Goal: Information Seeking & Learning: Understand process/instructions

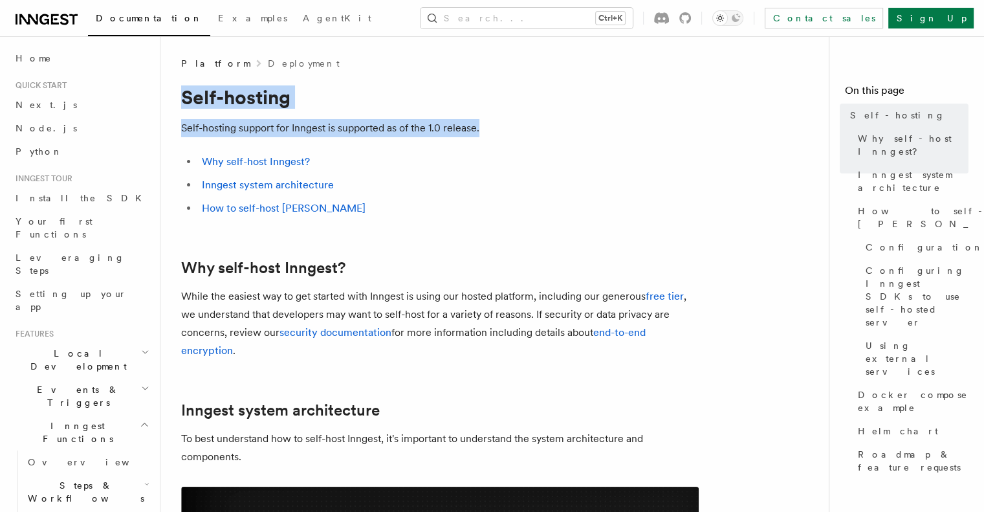
drag, startPoint x: 185, startPoint y: 91, endPoint x: 495, endPoint y: 128, distance: 312.6
click at [495, 128] on p "Self-hosting support for Inngest is supported as of the 1.0 release." at bounding box center [439, 128] width 517 height 18
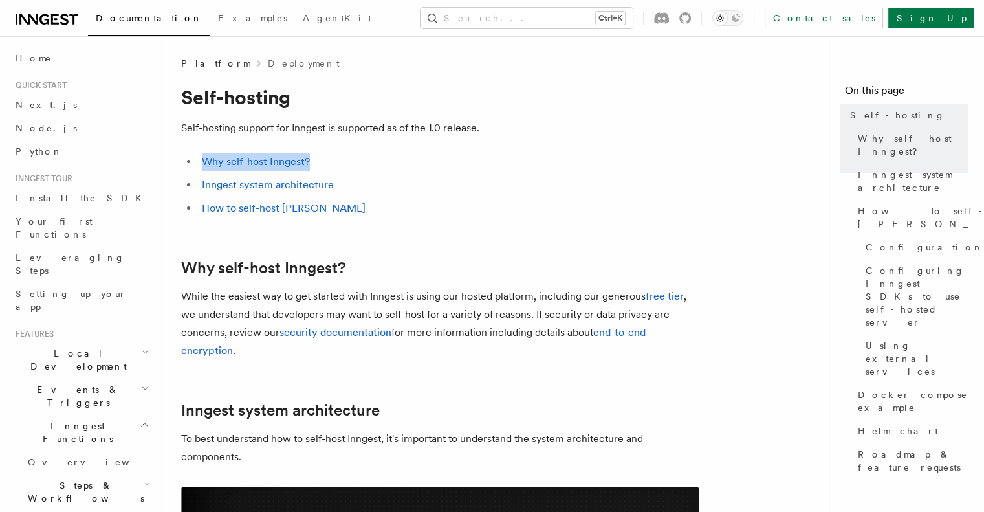
drag, startPoint x: 495, startPoint y: 128, endPoint x: 335, endPoint y: 139, distance: 160.8
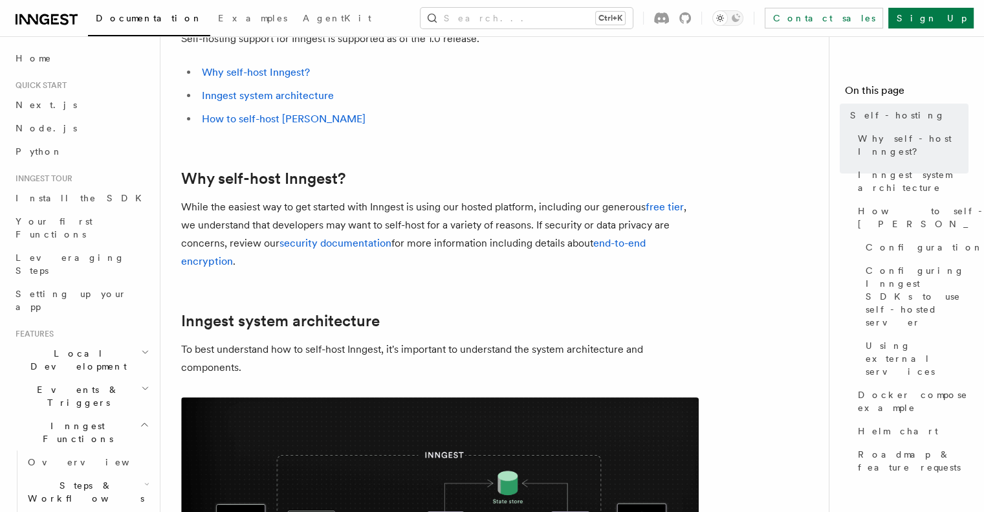
scroll to position [129, 0]
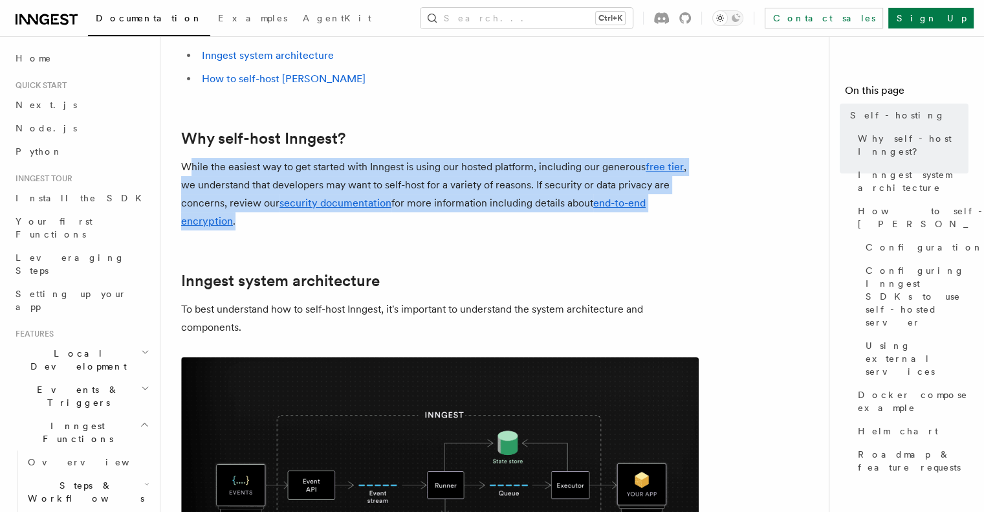
drag, startPoint x: 214, startPoint y: 166, endPoint x: 366, endPoint y: 217, distance: 160.1
click at [366, 217] on p "While the easiest way to get started with Inngest is using our hosted platform,…" at bounding box center [439, 194] width 517 height 72
click at [503, 216] on p "While the easiest way to get started with Inngest is using our hosted platform,…" at bounding box center [439, 194] width 517 height 72
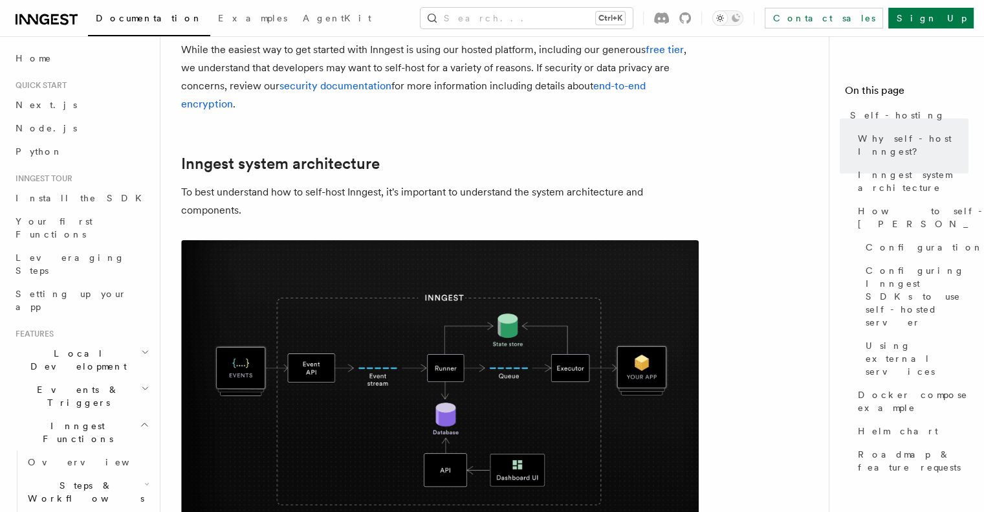
scroll to position [259, 0]
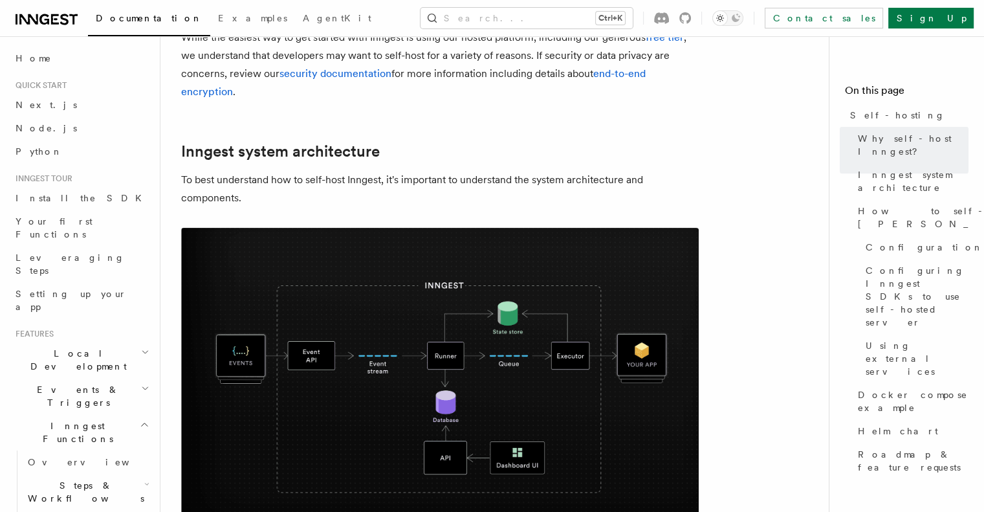
click at [272, 175] on p "To best understand how to self-host Inngest, it's important to understand the s…" at bounding box center [439, 189] width 517 height 36
click at [468, 156] on h2 "Inngest system architecture" at bounding box center [439, 151] width 517 height 18
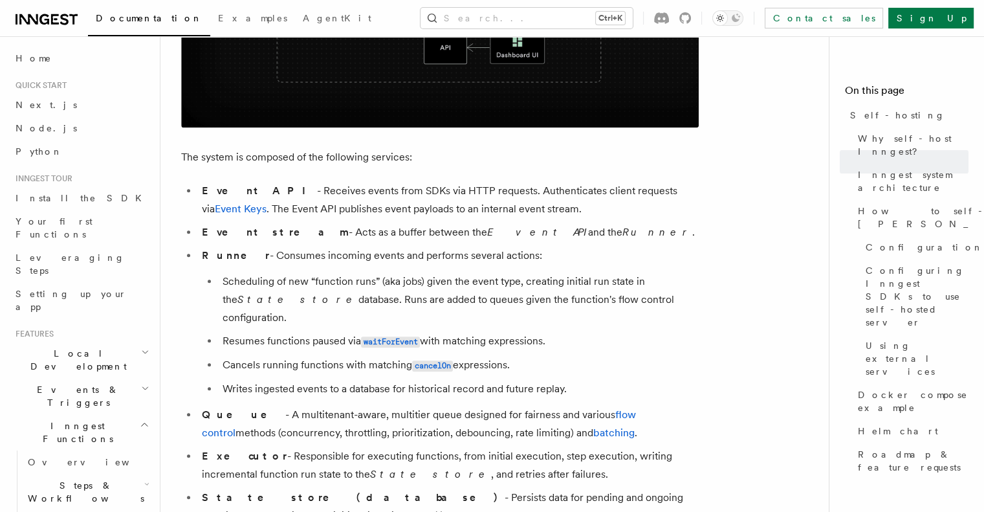
scroll to position [711, 0]
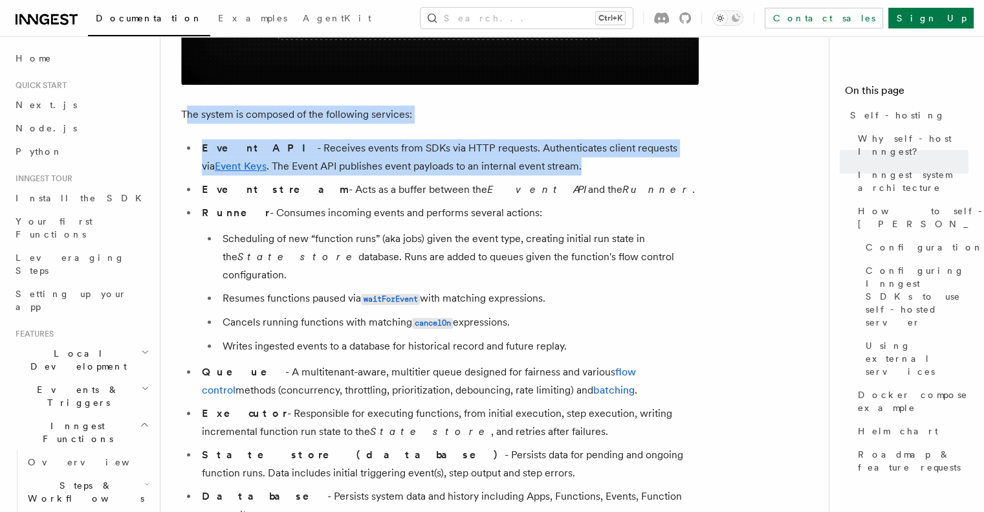
drag, startPoint x: 194, startPoint y: 114, endPoint x: 530, endPoint y: 169, distance: 340.1
click at [530, 169] on li "Event API - Receives events from SDKs via HTTP requests. Authenticates client r…" at bounding box center [448, 157] width 501 height 36
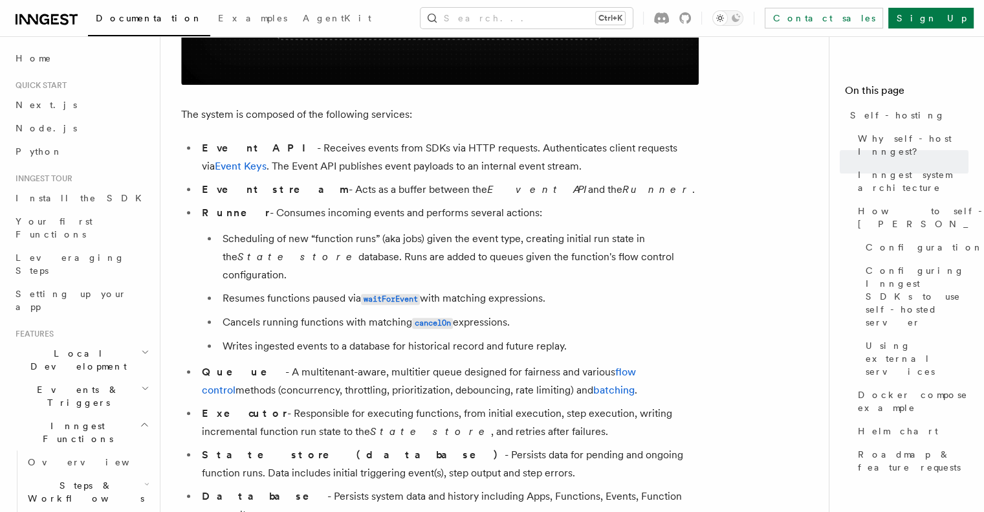
drag, startPoint x: 509, startPoint y: 168, endPoint x: 586, endPoint y: 294, distance: 147.7
click at [586, 294] on ul "Event API - Receives events from SDKs via HTTP requests. Authenticates client r…" at bounding box center [439, 354] width 517 height 431
click at [586, 313] on li "Cancels running functions with matching cancelOn expressions." at bounding box center [459, 322] width 480 height 19
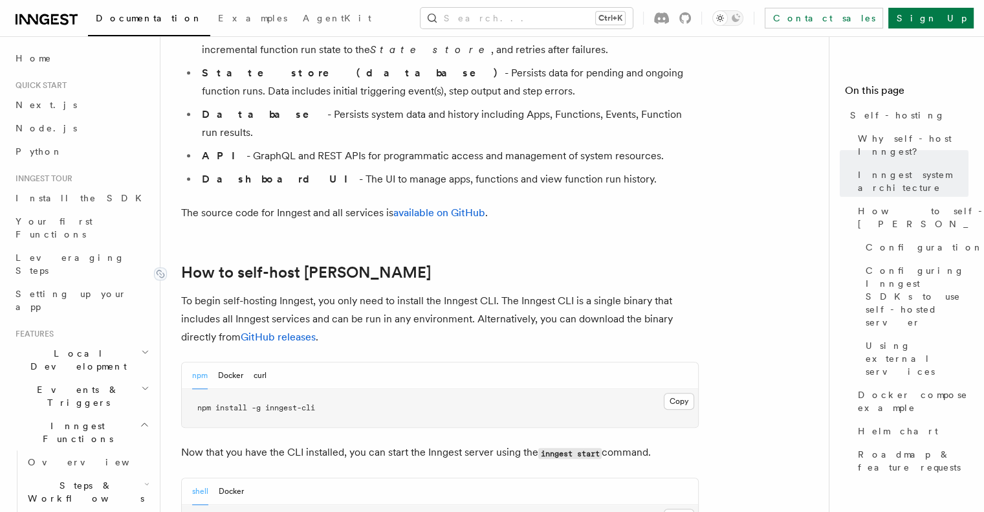
scroll to position [1164, 0]
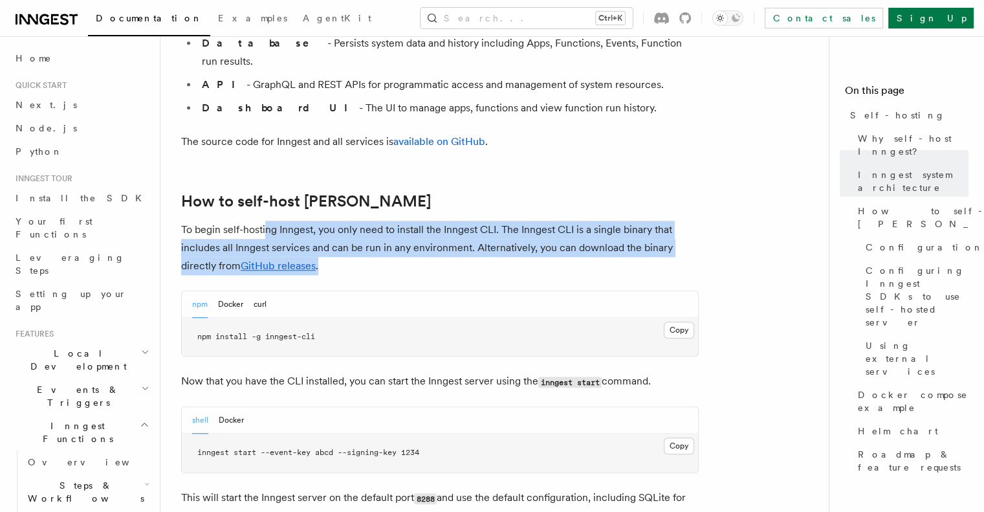
drag, startPoint x: 348, startPoint y: 202, endPoint x: 460, endPoint y: 232, distance: 115.8
click at [460, 232] on p "To begin self-hosting Inngest, you only need to install the Inngest CLI. The In…" at bounding box center [439, 248] width 517 height 54
drag, startPoint x: 463, startPoint y: 225, endPoint x: 499, endPoint y: 191, distance: 49.9
click at [499, 221] on p "To begin self-hosting Inngest, you only need to install the Inngest CLI. The In…" at bounding box center [439, 248] width 517 height 54
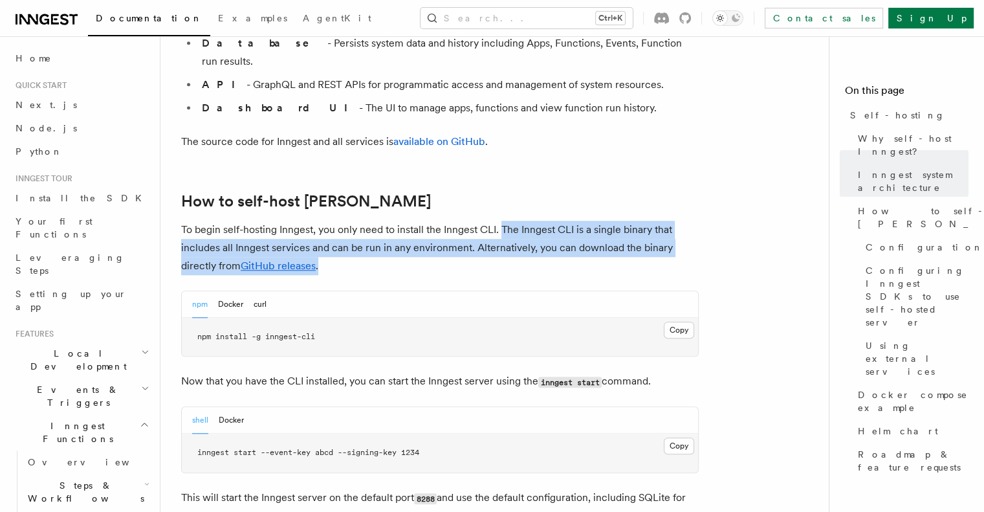
click at [473, 228] on p "To begin self-hosting Inngest, you only need to install the Inngest CLI. The In…" at bounding box center [439, 248] width 517 height 54
drag, startPoint x: 479, startPoint y: 228, endPoint x: 368, endPoint y: 200, distance: 114.0
click at [368, 221] on p "To begin self-hosting Inngest, you only need to install the Inngest CLI. The In…" at bounding box center [439, 248] width 517 height 54
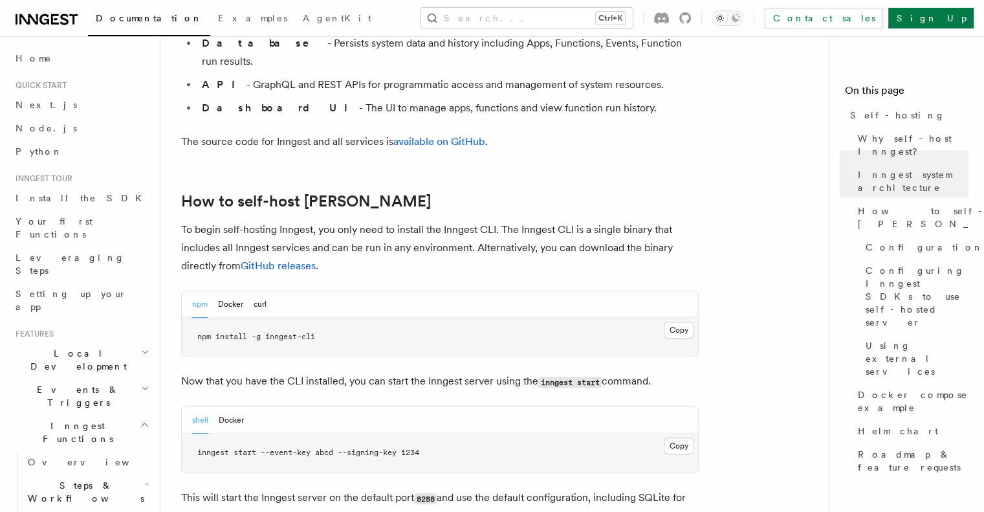
scroll to position [1294, 0]
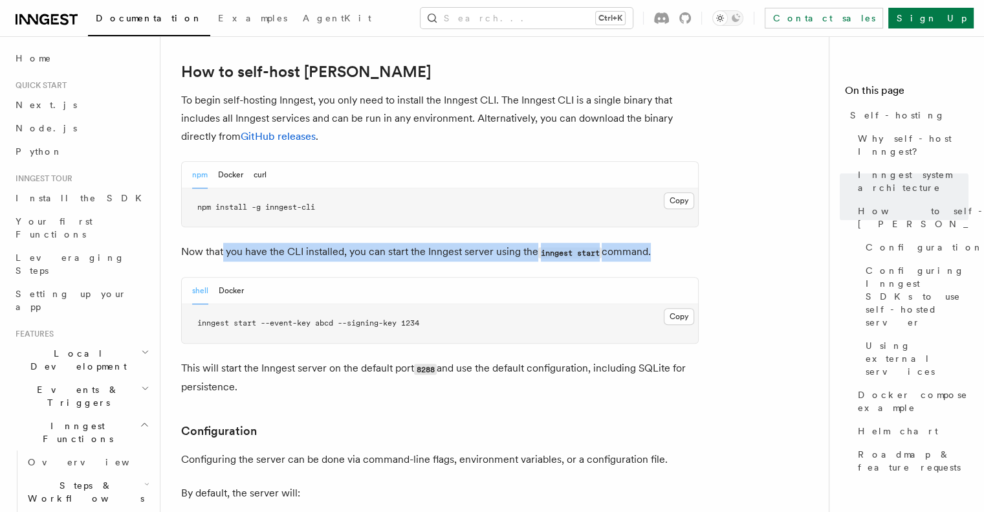
drag, startPoint x: 227, startPoint y: 214, endPoint x: 654, endPoint y: 218, distance: 426.9
click at [654, 243] on p "Now that you have the CLI installed, you can start the Inngest server using the…" at bounding box center [439, 252] width 517 height 19
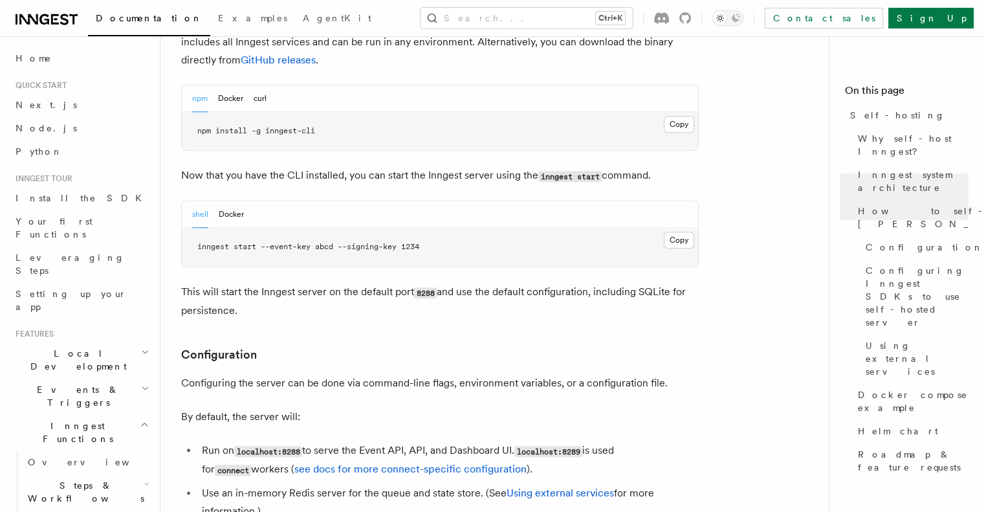
scroll to position [1423, 0]
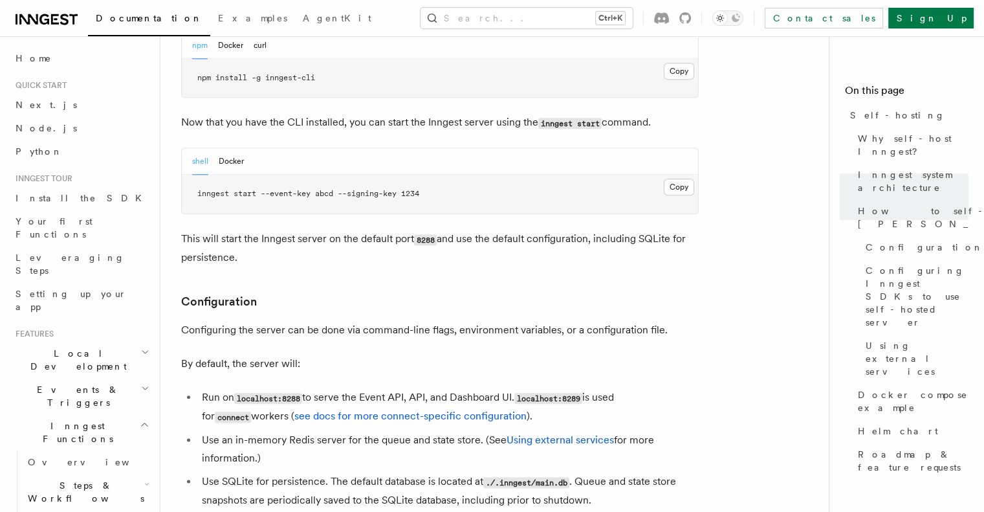
drag, startPoint x: 193, startPoint y: 200, endPoint x: 260, endPoint y: 213, distance: 67.9
click at [260, 230] on p "This will start the Inngest server on the default port 8288 and use the default…" at bounding box center [439, 248] width 517 height 37
drag, startPoint x: 256, startPoint y: 217, endPoint x: 203, endPoint y: 203, distance: 54.7
click at [203, 230] on p "This will start the Inngest server on the default port 8288 and use the default…" at bounding box center [439, 248] width 517 height 37
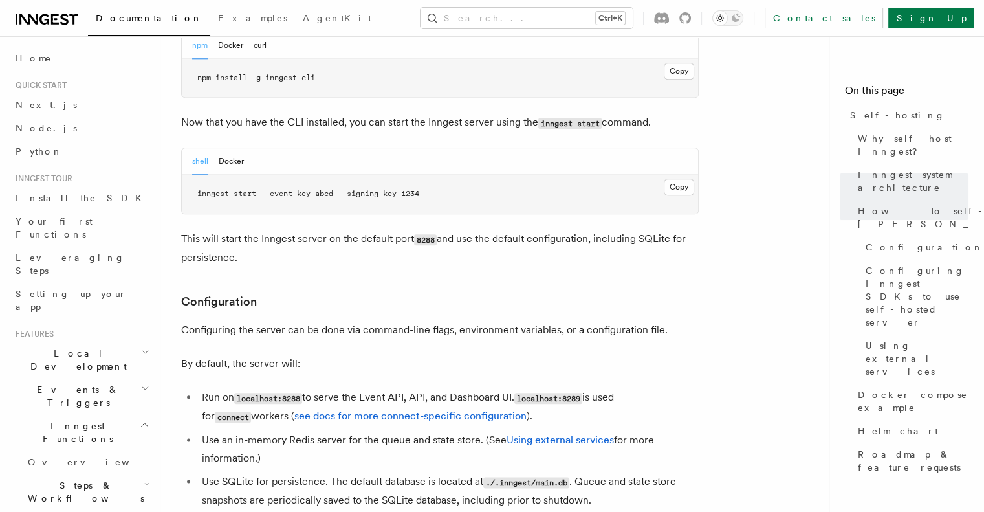
click at [203, 230] on p "This will start the Inngest server on the default port 8288 and use the default…" at bounding box center [439, 248] width 517 height 37
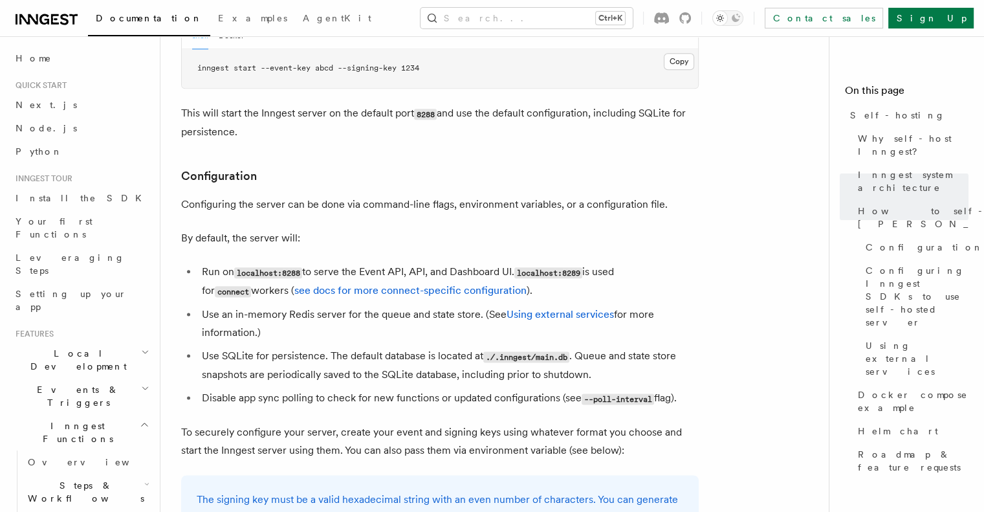
scroll to position [1552, 0]
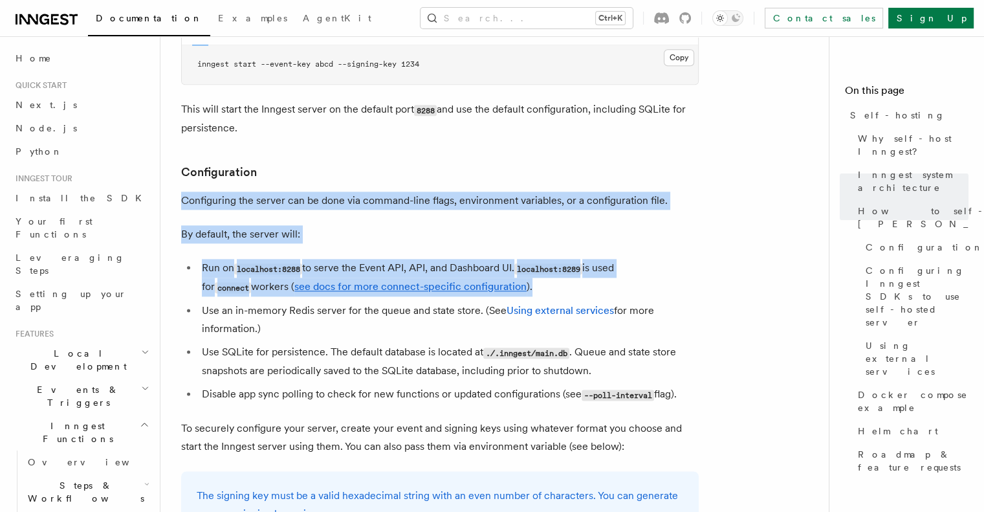
drag, startPoint x: 182, startPoint y: 162, endPoint x: 508, endPoint y: 250, distance: 337.5
click at [508, 259] on li "Run on localhost:8288 to serve the Event API, API, and Dashboard UI. localhost:…" at bounding box center [448, 278] width 501 height 38
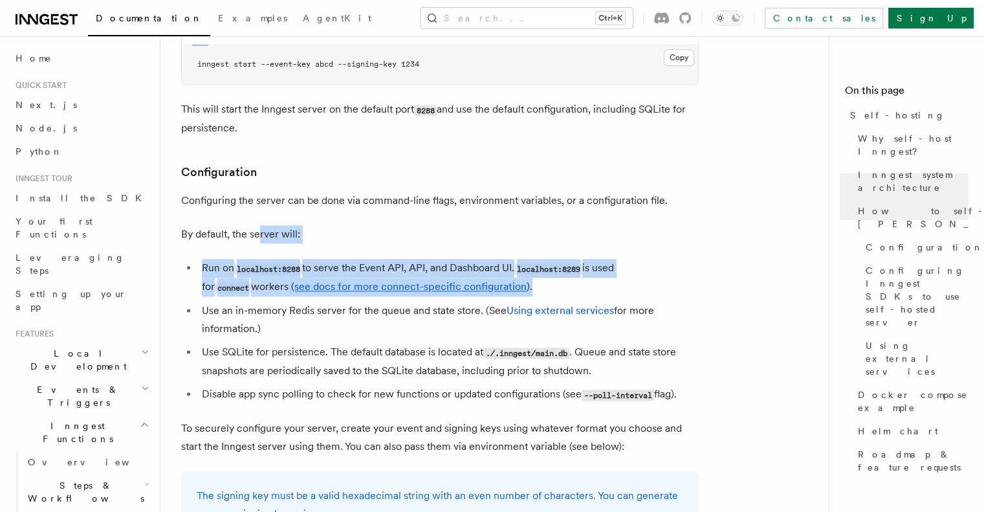
drag, startPoint x: 512, startPoint y: 252, endPoint x: 263, endPoint y: 189, distance: 257.4
click at [263, 225] on p "By default, the server will:" at bounding box center [439, 234] width 517 height 18
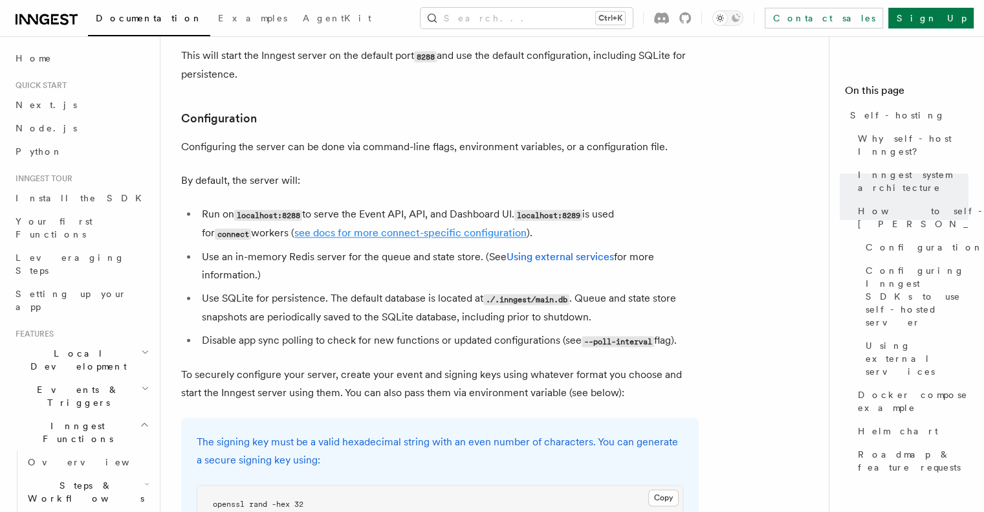
scroll to position [1617, 0]
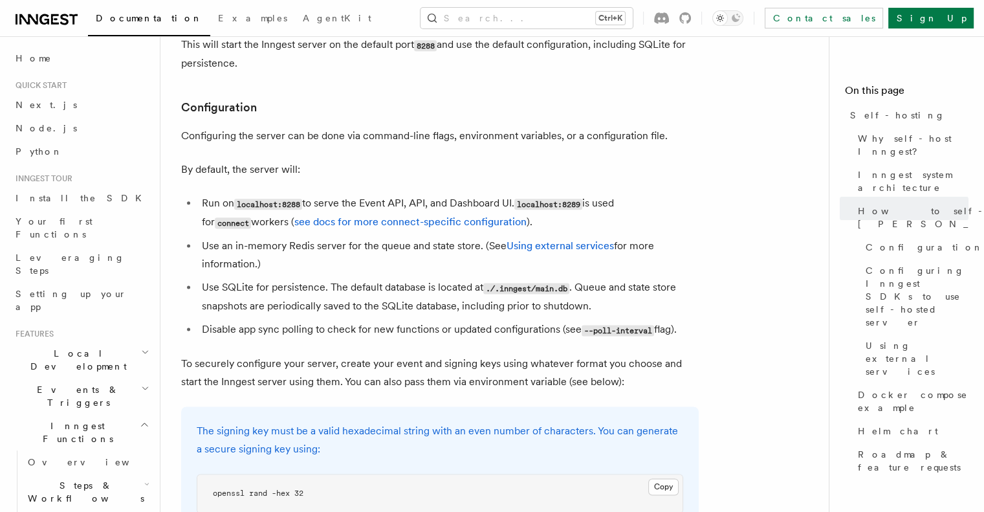
drag, startPoint x: 218, startPoint y: 208, endPoint x: 285, endPoint y: 226, distance: 69.7
click at [285, 237] on li "Use an in-memory Redis server for the queue and state store. (See Using externa…" at bounding box center [448, 255] width 501 height 36
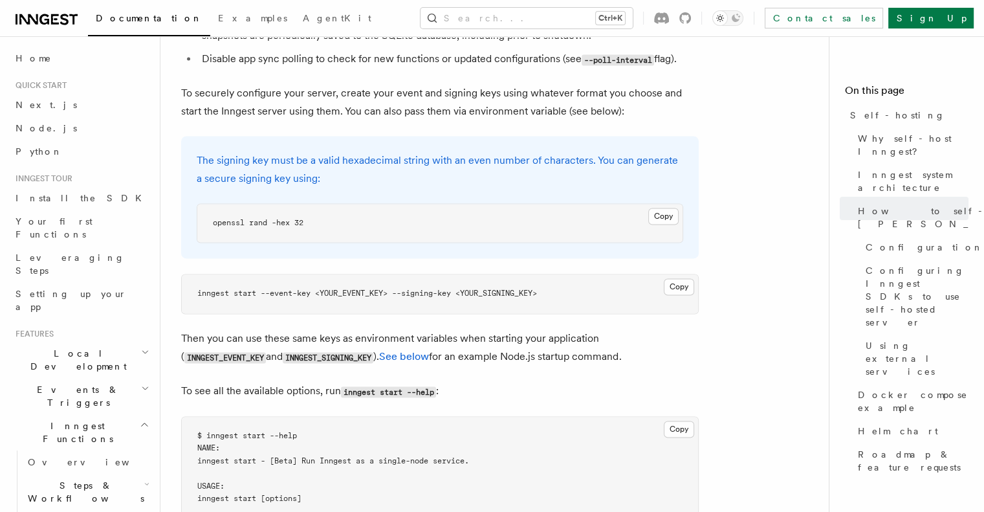
scroll to position [2005, 0]
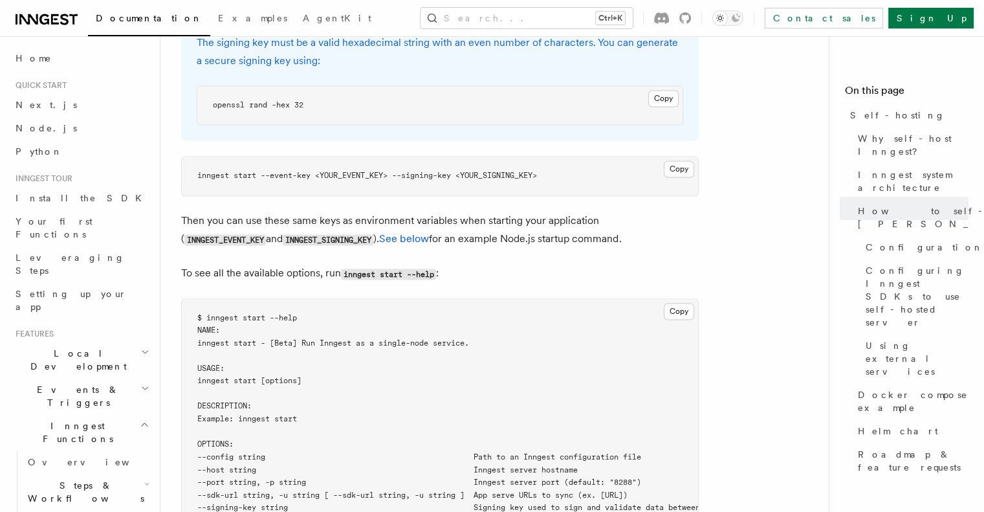
drag, startPoint x: 209, startPoint y: 182, endPoint x: 573, endPoint y: 207, distance: 365.0
click at [573, 211] on p "Then you can use these same keys as environment variables when starting your ap…" at bounding box center [439, 229] width 517 height 37
drag, startPoint x: 578, startPoint y: 207, endPoint x: 296, endPoint y: 179, distance: 283.4
click at [295, 211] on p "Then you can use these same keys as environment variables when starting your ap…" at bounding box center [439, 229] width 517 height 37
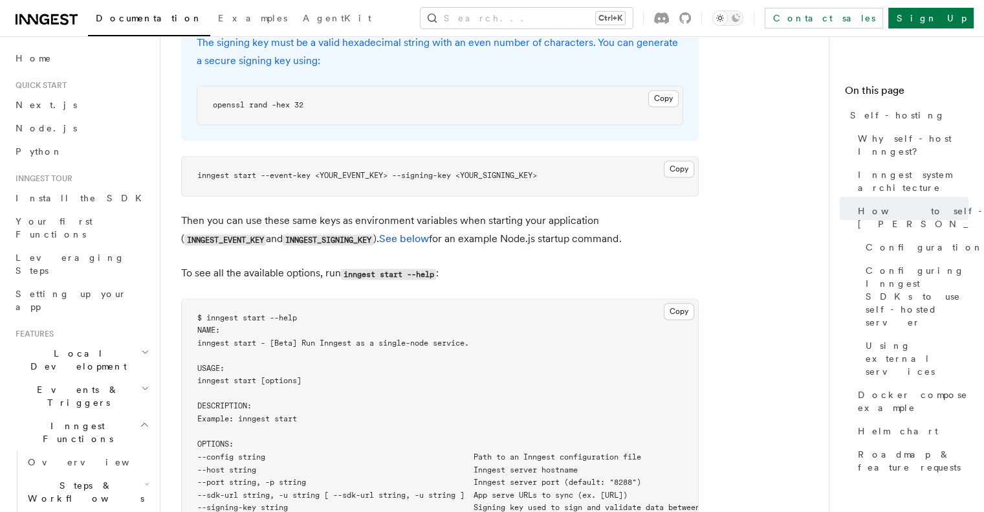
click at [296, 211] on p "Then you can use these same keys as environment variables when starting your ap…" at bounding box center [439, 229] width 517 height 37
drag, startPoint x: 301, startPoint y: 178, endPoint x: 509, endPoint y: 192, distance: 208.1
click at [509, 211] on p "Then you can use these same keys as environment variables when starting your ap…" at bounding box center [439, 229] width 517 height 37
drag, startPoint x: 424, startPoint y: 181, endPoint x: 396, endPoint y: 178, distance: 28.0
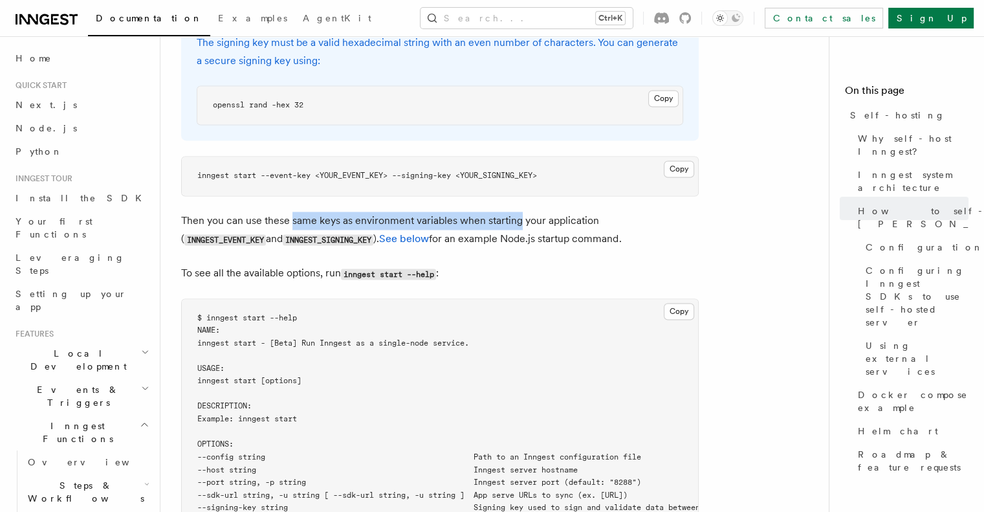
click at [400, 211] on p "Then you can use these same keys as environment variables when starting your ap…" at bounding box center [439, 229] width 517 height 37
click at [395, 211] on p "Then you can use these same keys as environment variables when starting your ap…" at bounding box center [439, 229] width 517 height 37
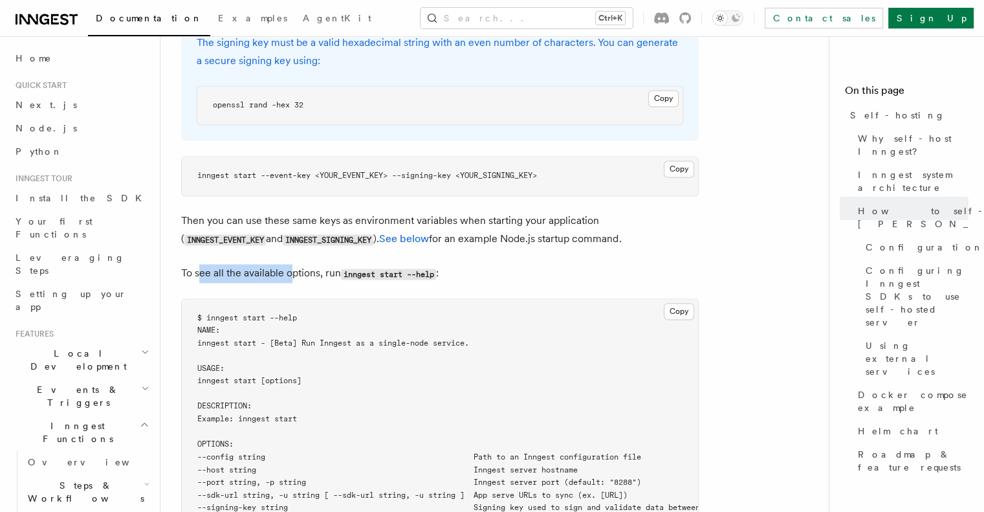
drag, startPoint x: 202, startPoint y: 230, endPoint x: 296, endPoint y: 234, distance: 94.5
click at [296, 264] on p "To see all the available options, run inngest start --help :" at bounding box center [439, 273] width 517 height 19
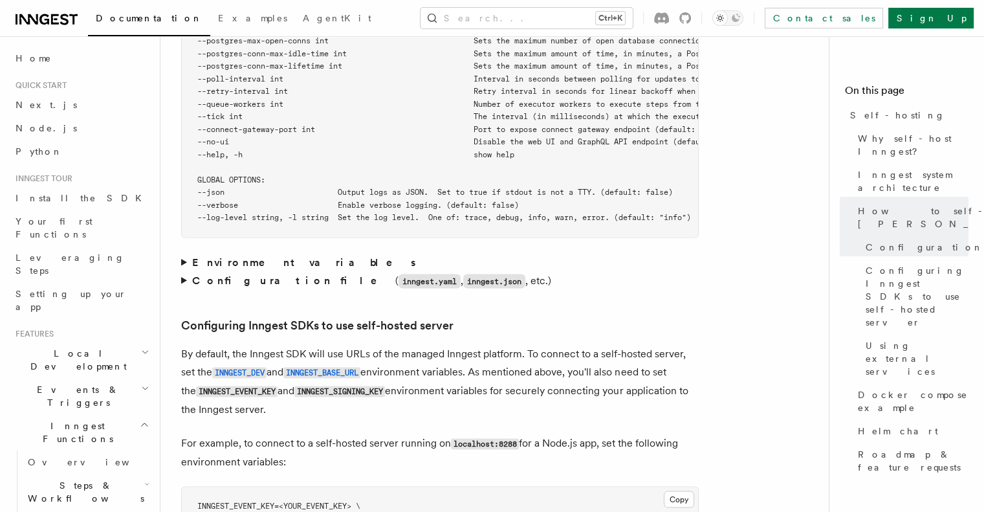
scroll to position [2587, 0]
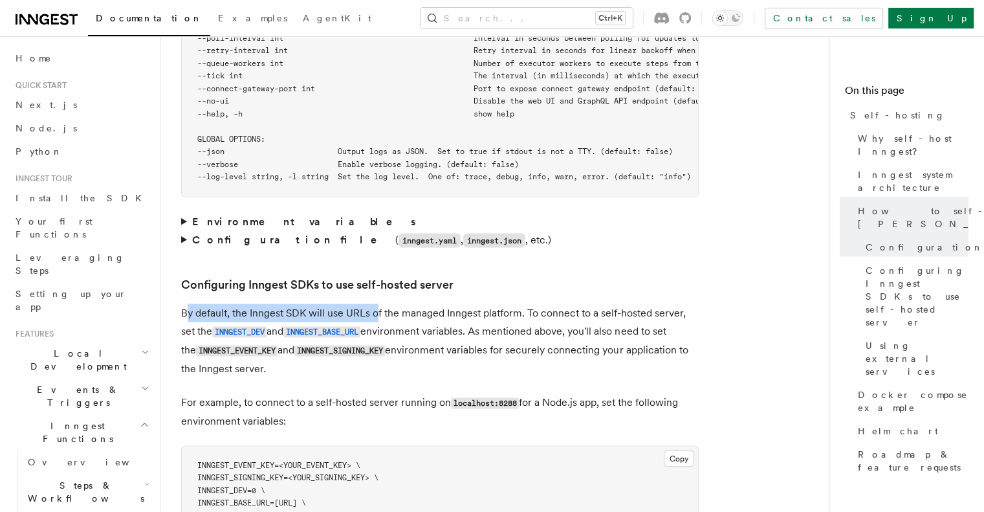
drag, startPoint x: 194, startPoint y: 281, endPoint x: 382, endPoint y: 273, distance: 188.4
click at [382, 274] on article "Platform Deployment Self-hosting Self-hosting support for Inngest is supported …" at bounding box center [499, 234] width 637 height 5528
click at [385, 274] on article "Platform Deployment Self-hosting Self-hosting support for Inngest is supported …" at bounding box center [499, 234] width 637 height 5528
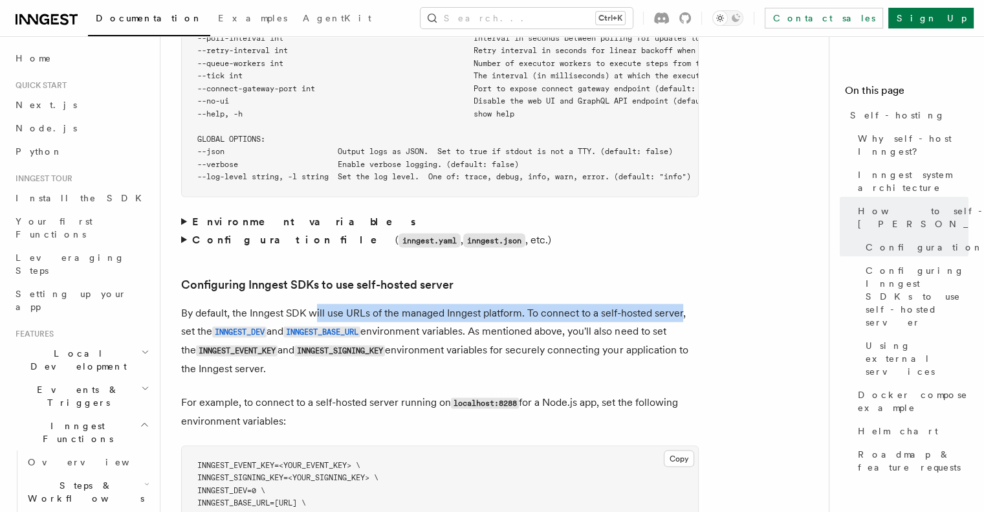
drag, startPoint x: 325, startPoint y: 287, endPoint x: 680, endPoint y: 288, distance: 355.1
click at [680, 304] on p "By default, the Inngest SDK will use URLs of the managed Inngest platform. To c…" at bounding box center [439, 341] width 517 height 74
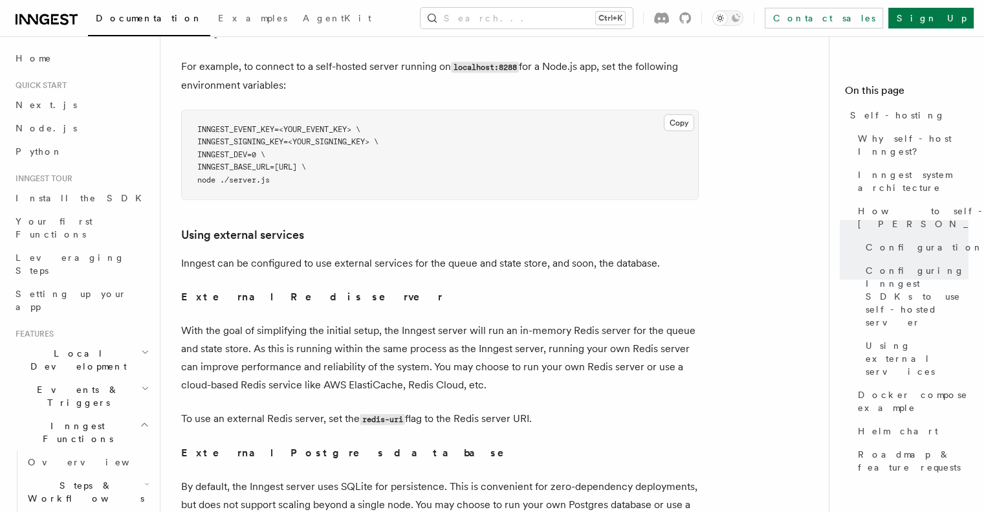
scroll to position [2975, 0]
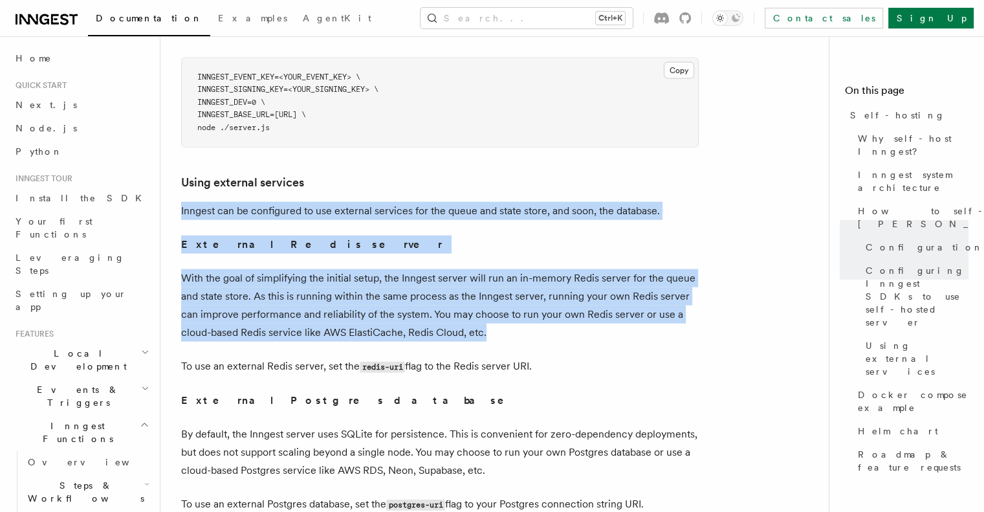
drag, startPoint x: 221, startPoint y: 182, endPoint x: 511, endPoint y: 304, distance: 314.5
click at [511, 304] on p "With the goal of simplifying the initial setup, the Inngest server will run an …" at bounding box center [439, 305] width 517 height 72
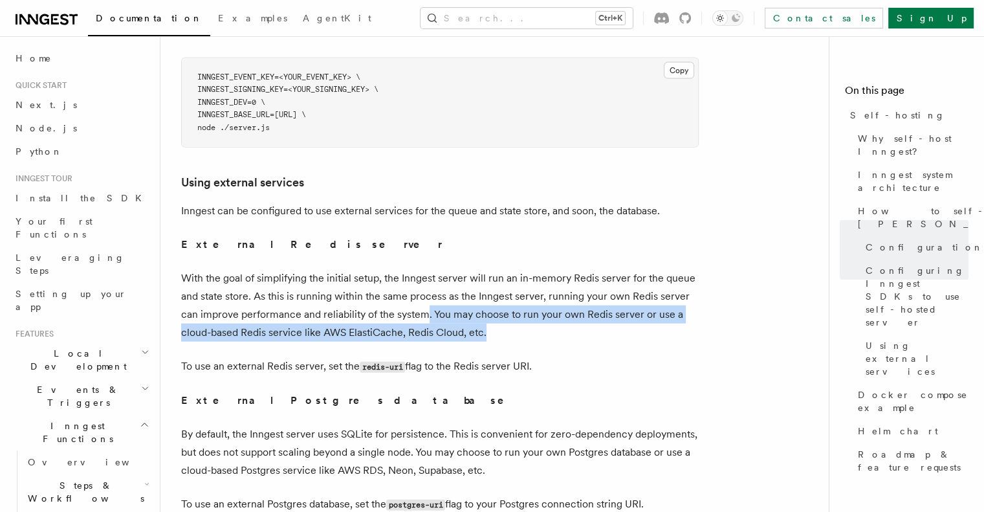
drag, startPoint x: 490, startPoint y: 303, endPoint x: 426, endPoint y: 290, distance: 66.1
click at [426, 290] on p "With the goal of simplifying the initial setup, the Inngest server will run an …" at bounding box center [439, 305] width 517 height 72
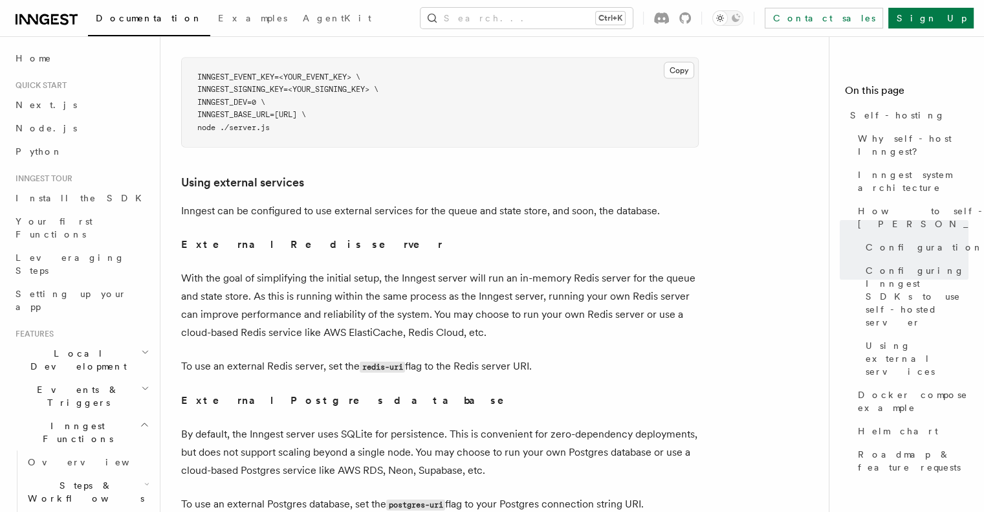
click at [388, 269] on p "With the goal of simplifying the initial setup, the Inngest server will run an …" at bounding box center [439, 305] width 517 height 72
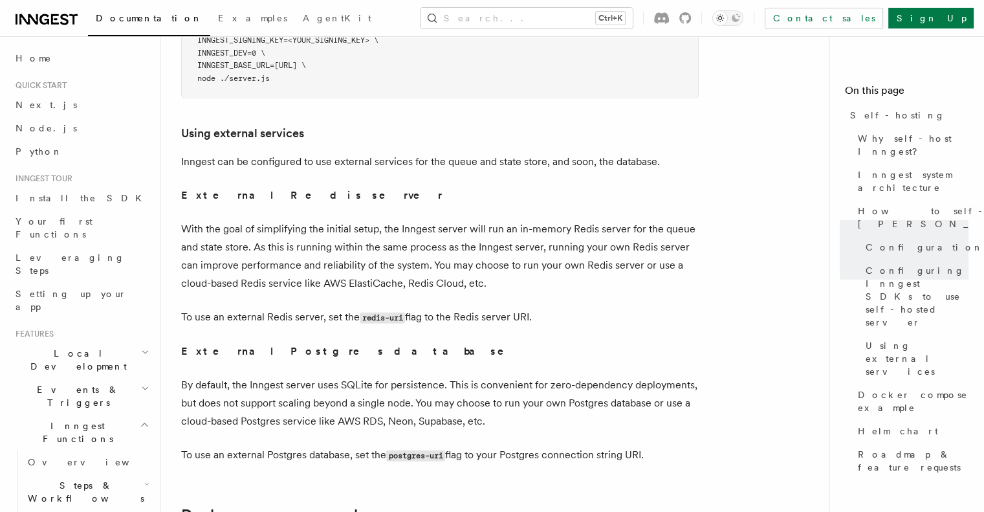
scroll to position [3040, 0]
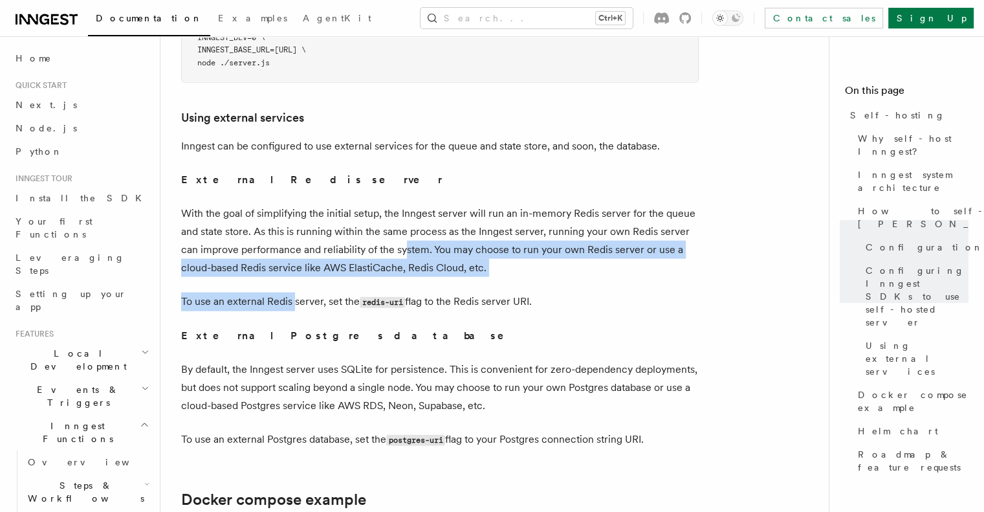
drag, startPoint x: 448, startPoint y: 226, endPoint x: 294, endPoint y: 269, distance: 160.5
click at [294, 292] on p "To use an external Redis server, set the redis-uri flag to the Redis server URI." at bounding box center [439, 301] width 517 height 19
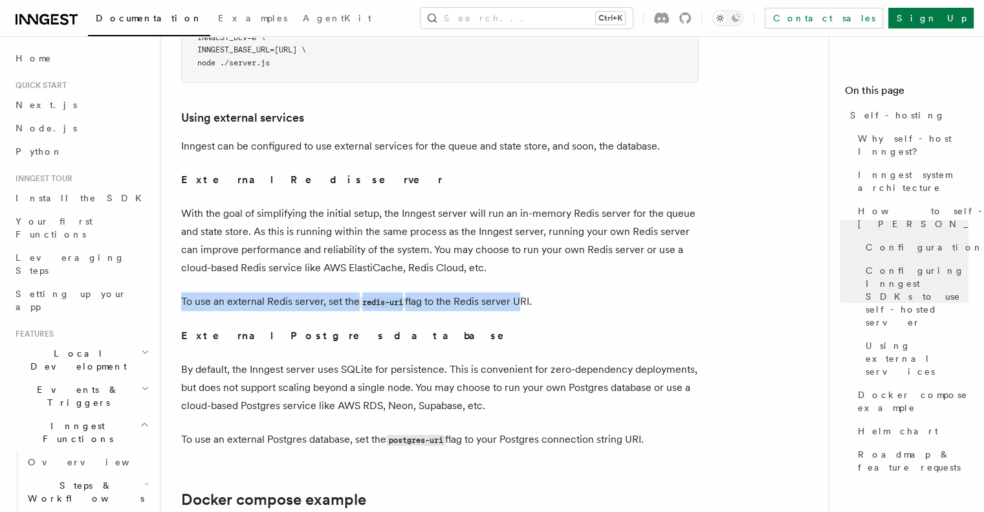
drag, startPoint x: 182, startPoint y: 272, endPoint x: 543, endPoint y: 269, distance: 361.5
click at [543, 292] on p "To use an external Redis server, set the redis-uri flag to the Redis server URI." at bounding box center [439, 301] width 517 height 19
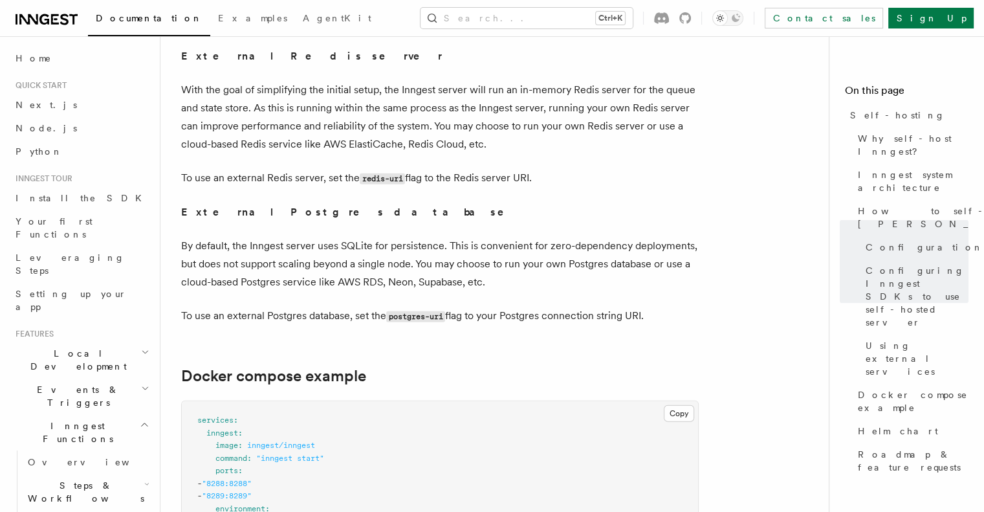
scroll to position [3169, 0]
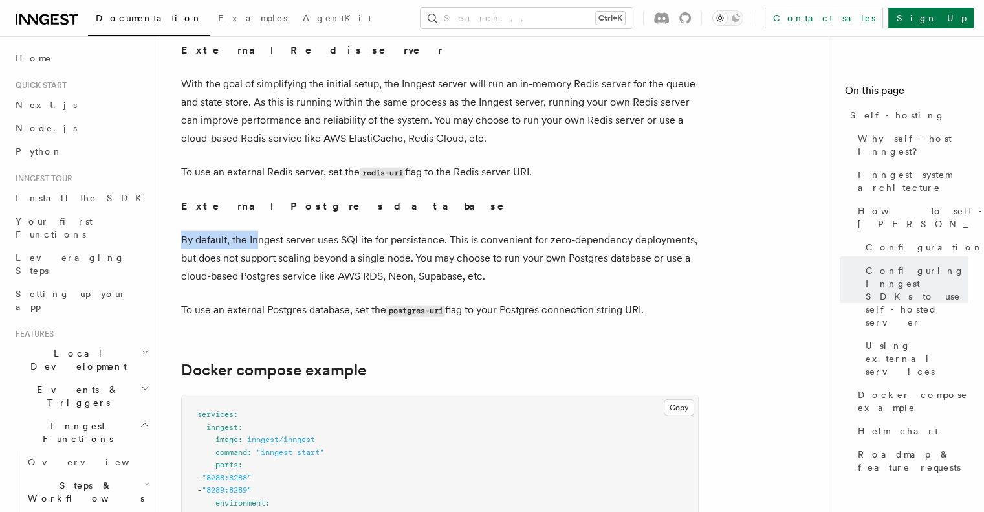
drag, startPoint x: 177, startPoint y: 210, endPoint x: 256, endPoint y: 213, distance: 78.9
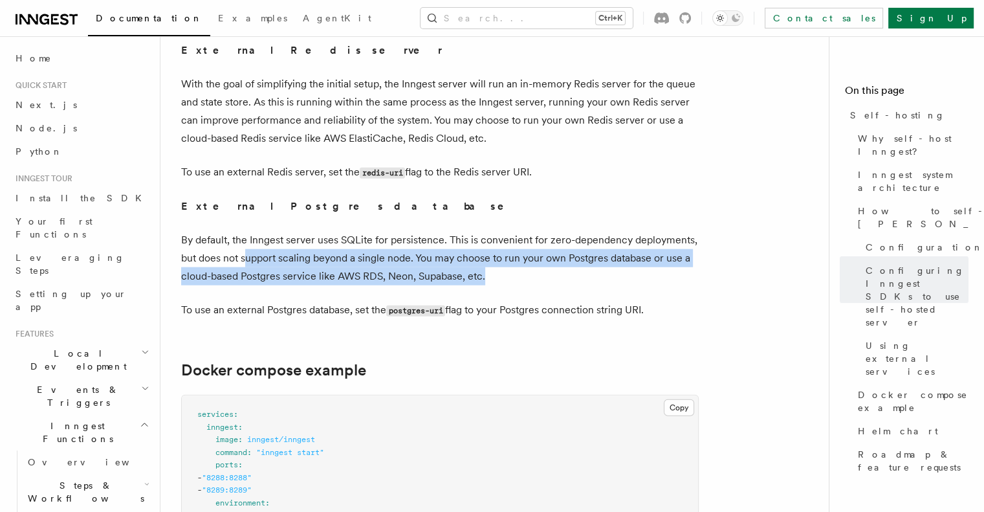
drag, startPoint x: 276, startPoint y: 233, endPoint x: 538, endPoint y: 252, distance: 263.2
click at [538, 252] on p "By default, the Inngest server uses SQLite for persistence. This is convenient …" at bounding box center [439, 258] width 517 height 54
drag, startPoint x: 521, startPoint y: 252, endPoint x: 374, endPoint y: 224, distance: 150.1
click at [382, 231] on p "By default, the Inngest server uses SQLite for persistence. This is convenient …" at bounding box center [439, 258] width 517 height 54
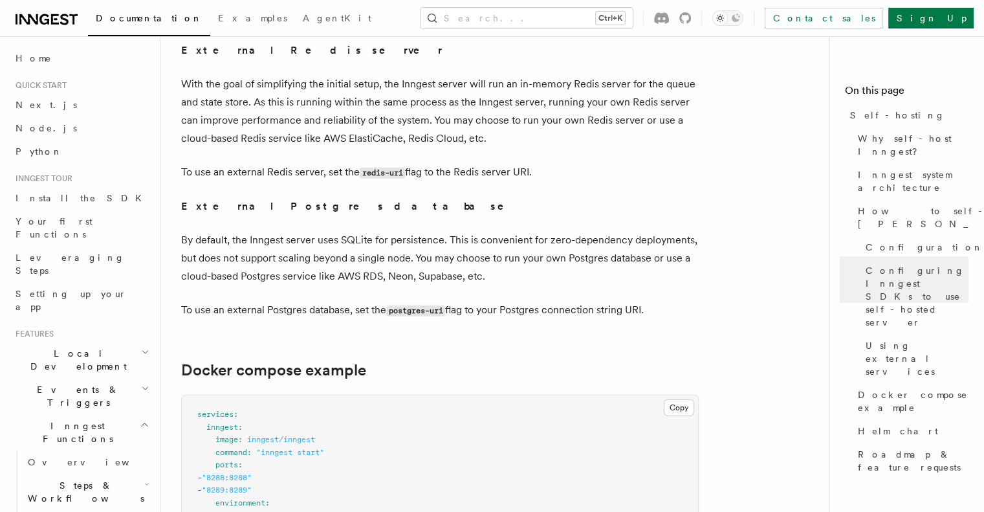
click at [374, 231] on p "By default, the Inngest server uses SQLite for persistence. This is convenient …" at bounding box center [439, 258] width 517 height 54
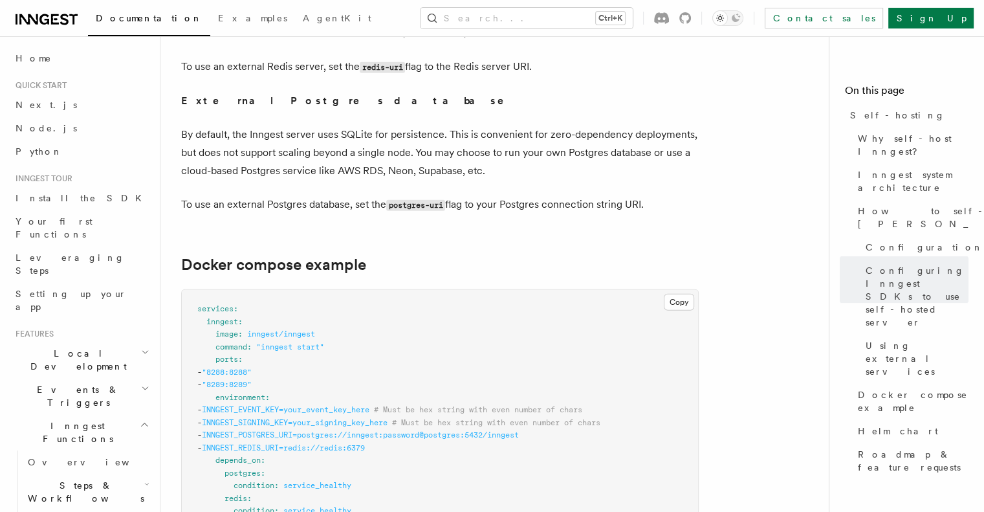
scroll to position [3298, 0]
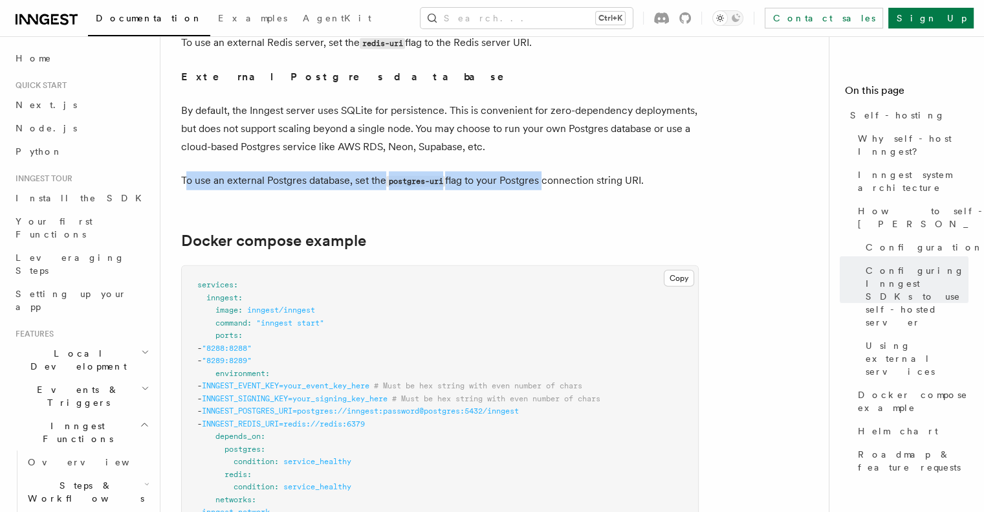
drag, startPoint x: 188, startPoint y: 153, endPoint x: 547, endPoint y: 152, distance: 359.0
click at [547, 171] on p "To use an external Postgres database, set the postgres-uri flag to your Postgre…" at bounding box center [439, 180] width 517 height 19
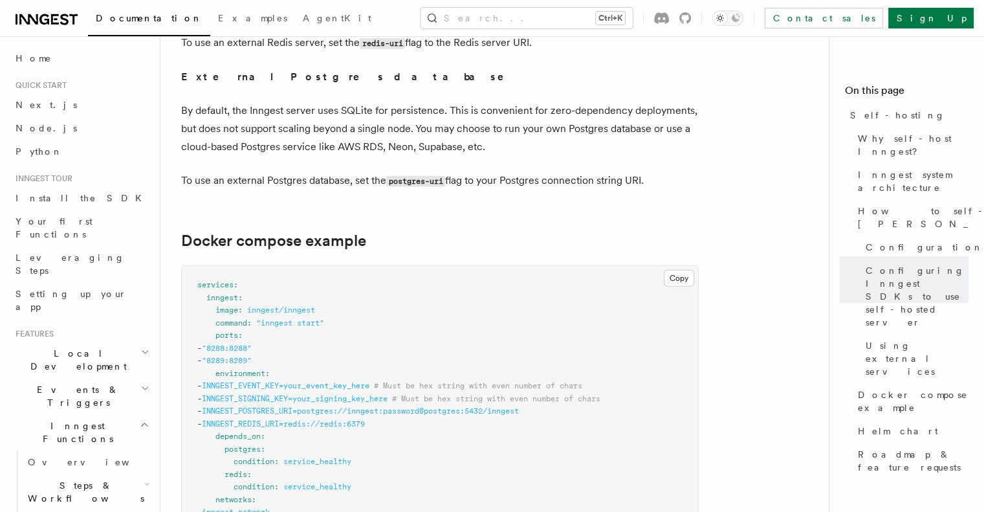
click at [547, 171] on p "To use an external Postgres database, set the postgres-uri flag to your Postgre…" at bounding box center [439, 180] width 517 height 19
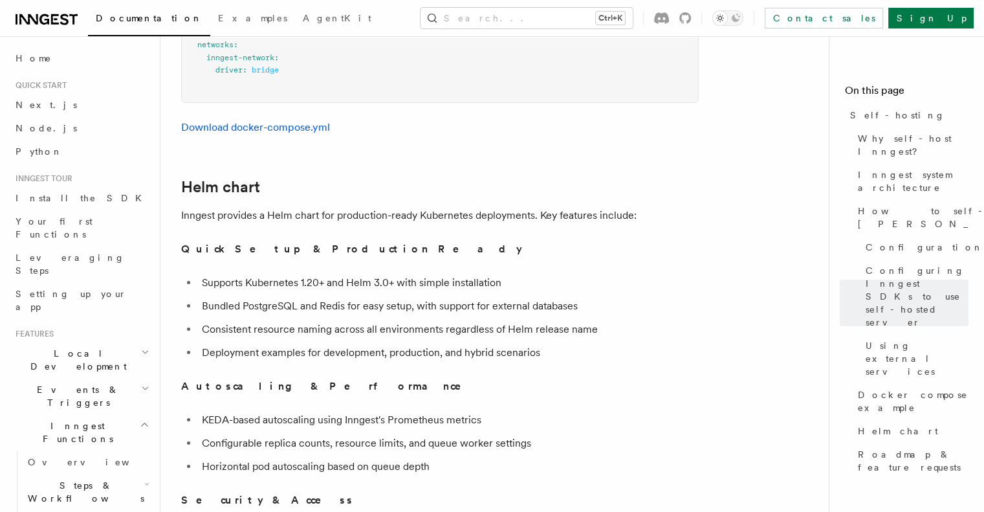
scroll to position [4333, 0]
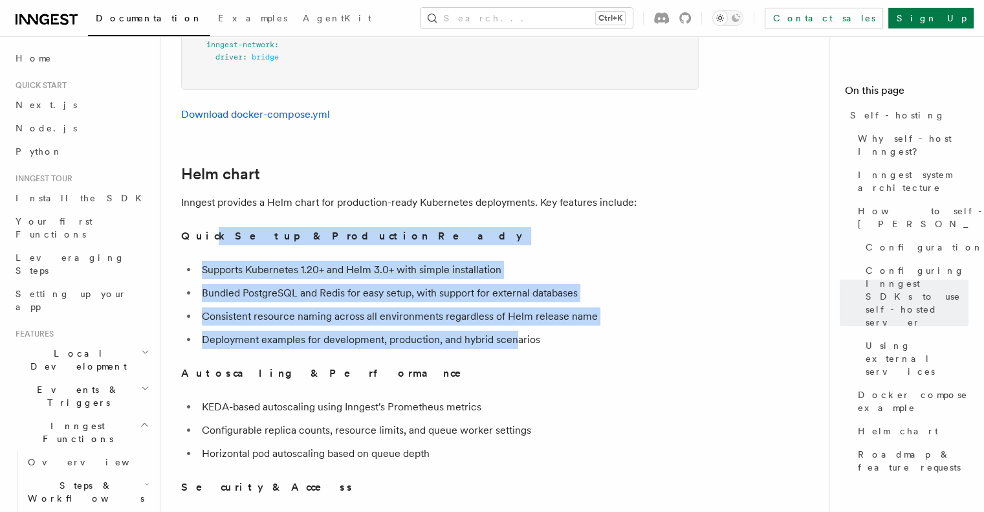
drag, startPoint x: 203, startPoint y: 211, endPoint x: 526, endPoint y: 318, distance: 340.5
click at [527, 330] on li "Deployment examples for development, production, and hybrid scenarios" at bounding box center [448, 339] width 501 height 18
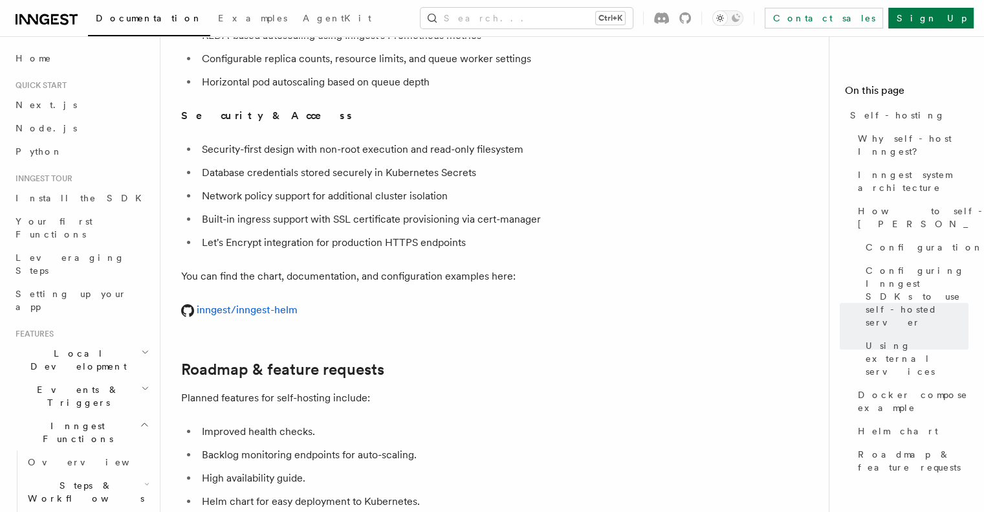
scroll to position [4851, 0]
